Goal: Check status: Check status

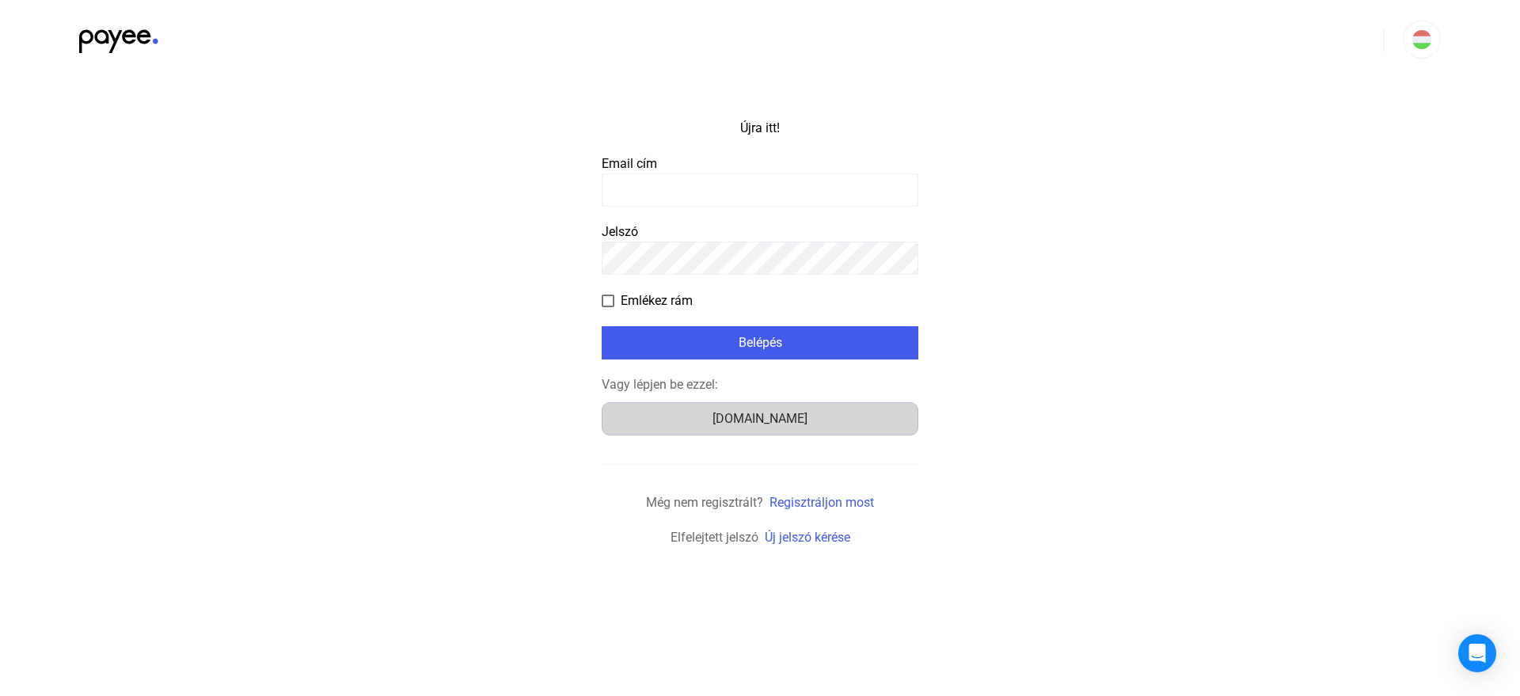
click at [773, 418] on font "Számlázz.hu" at bounding box center [759, 418] width 95 height 15
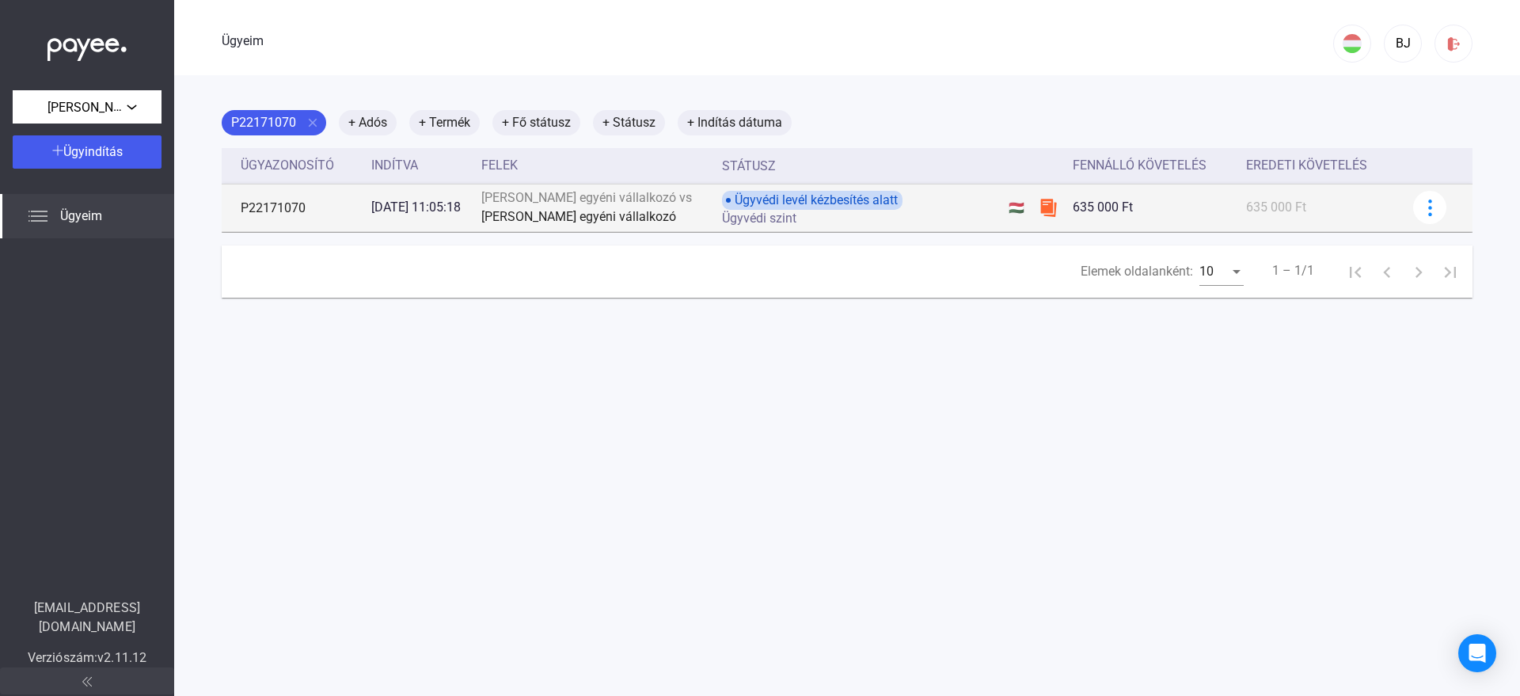
click at [850, 203] on font "Ügyvédi levél kézbesítés alatt" at bounding box center [816, 199] width 163 height 15
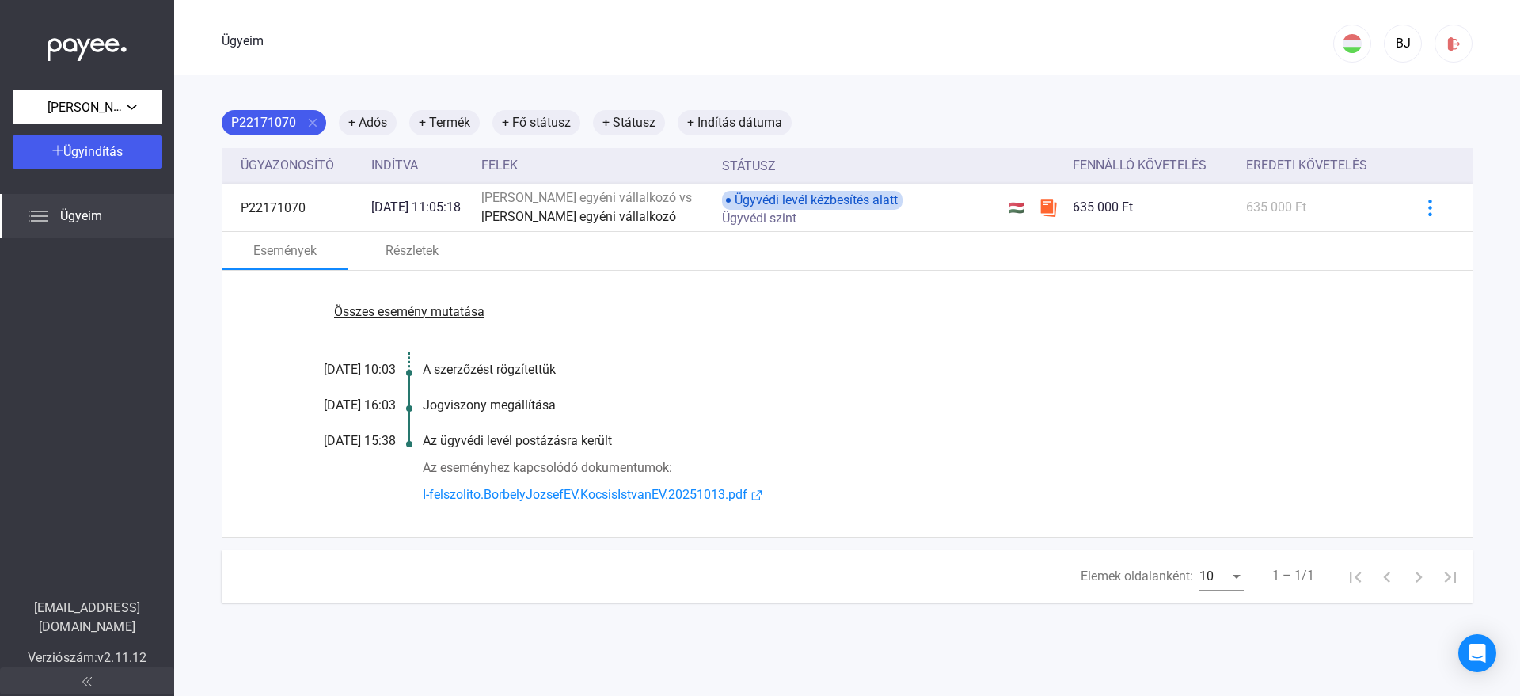
click at [528, 499] on font "I-felszolito.BorbelyJozsefEV.KocsisIstvanEV.20251013.pdf" at bounding box center [585, 494] width 325 height 15
click at [757, 121] on font "+ Indítás dátuma" at bounding box center [734, 122] width 95 height 15
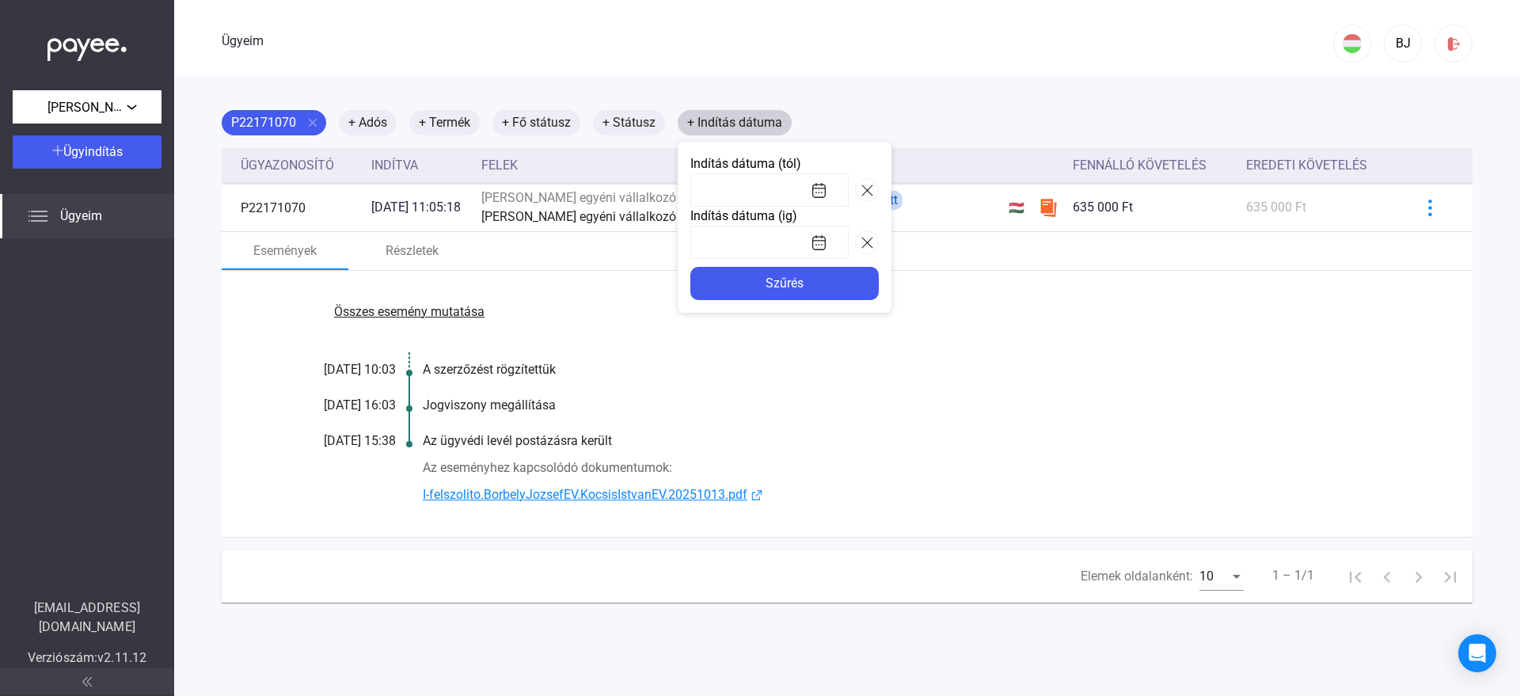
click at [757, 121] on div at bounding box center [760, 348] width 1520 height 696
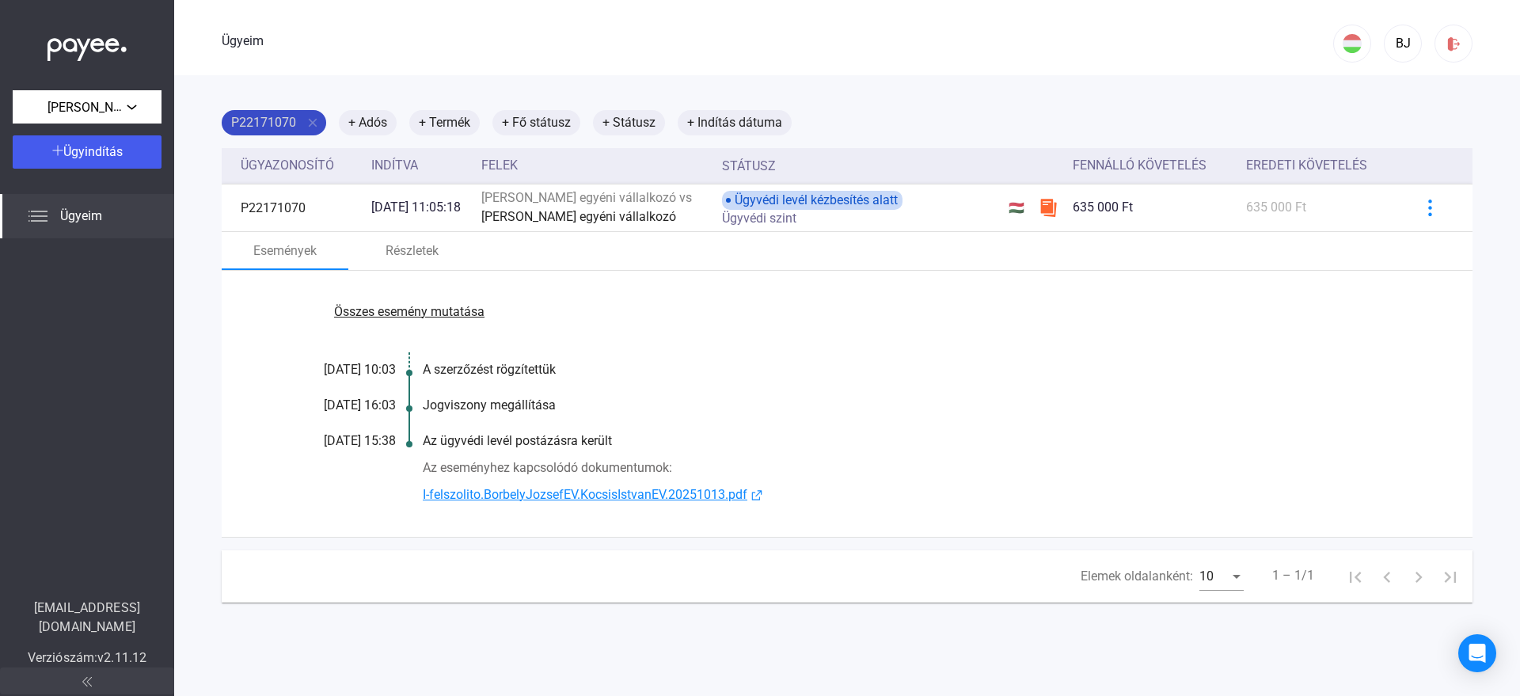
click at [282, 119] on font "P22171070" at bounding box center [263, 122] width 65 height 15
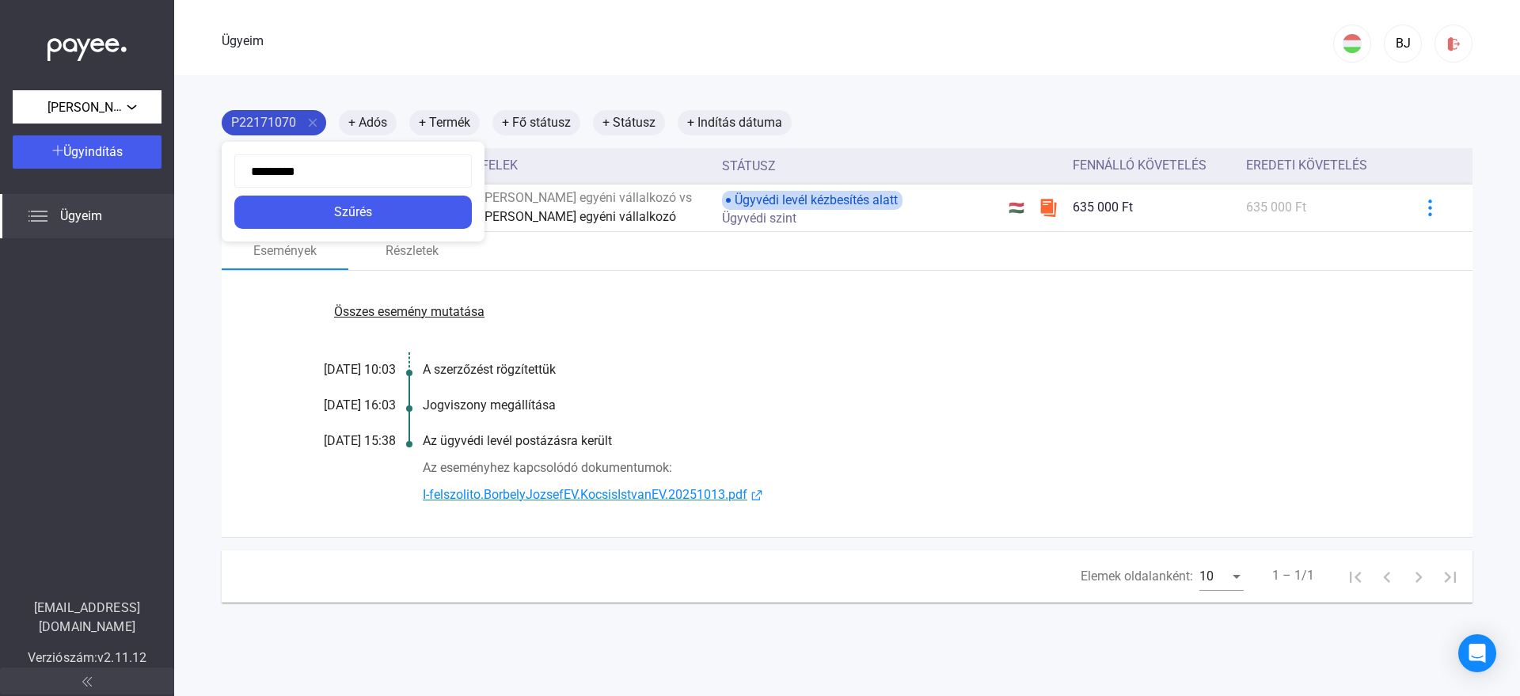
click at [282, 119] on div at bounding box center [760, 348] width 1520 height 696
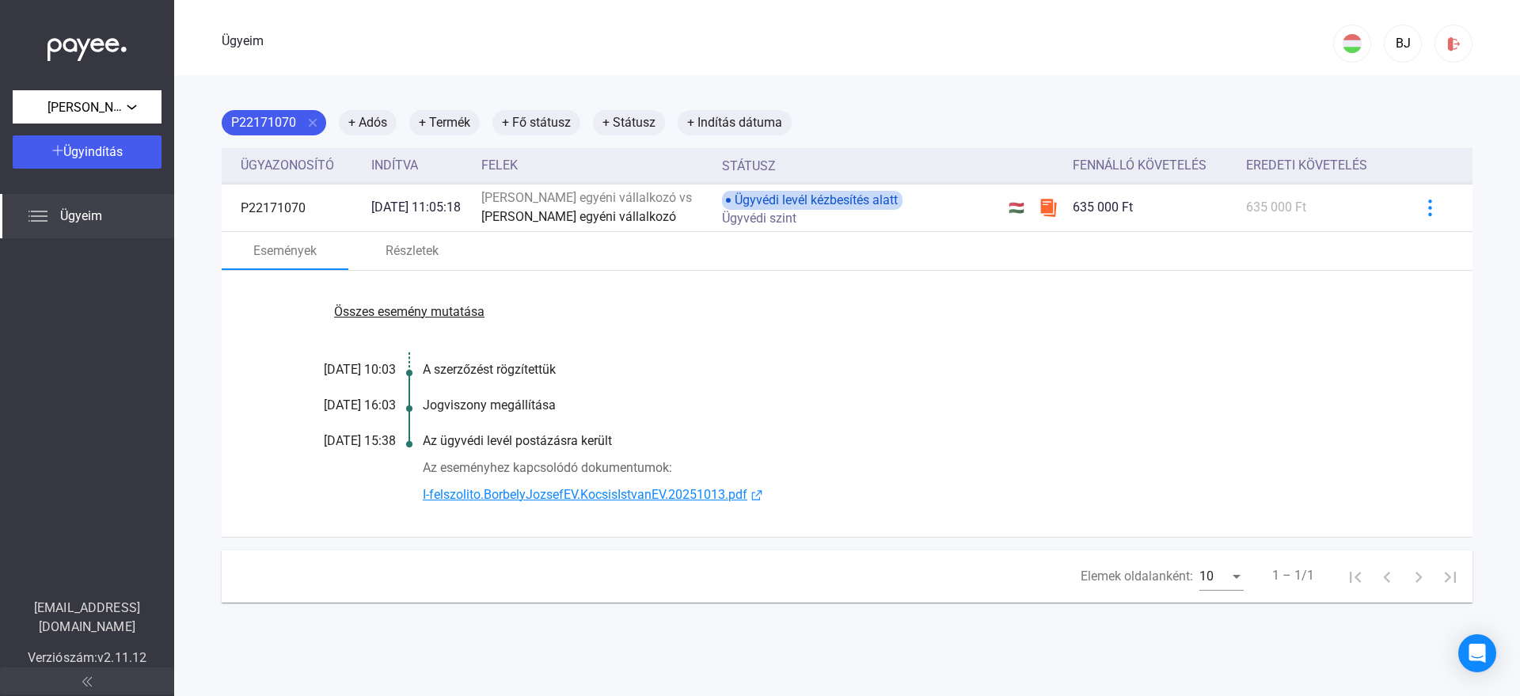
click at [37, 214] on img at bounding box center [37, 216] width 19 height 19
